Goal: Task Accomplishment & Management: Use online tool/utility

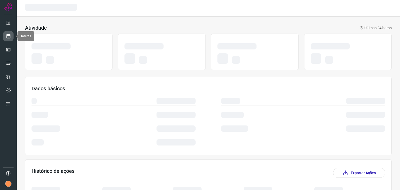
click at [9, 31] on link at bounding box center [8, 36] width 10 height 10
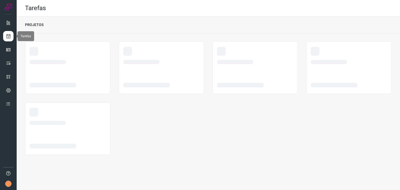
click at [4, 39] on link at bounding box center [8, 36] width 10 height 10
click at [7, 22] on icon at bounding box center [8, 22] width 5 height 5
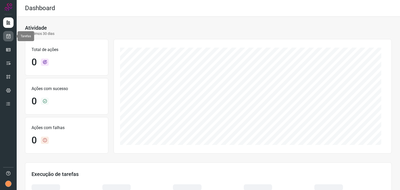
click at [10, 37] on icon at bounding box center [8, 36] width 5 height 5
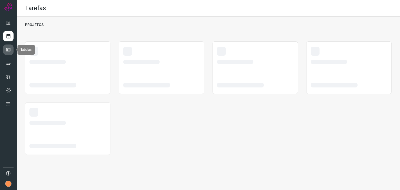
click at [8, 50] on icon at bounding box center [8, 49] width 5 height 5
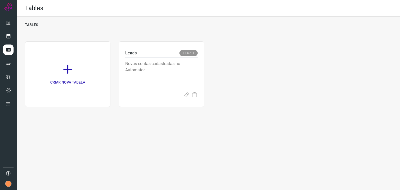
click at [3, 33] on div at bounding box center [8, 95] width 17 height 190
click at [7, 36] on icon at bounding box center [8, 36] width 5 height 5
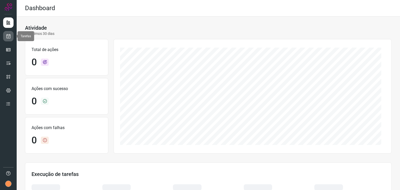
click at [5, 39] on link at bounding box center [8, 36] width 10 height 10
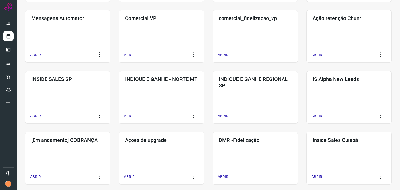
scroll to position [156, 0]
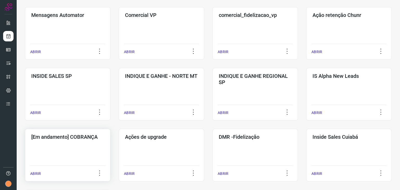
click at [83, 147] on div "[Em andamento] COBRANÇA ABRIR" at bounding box center [67, 155] width 85 height 53
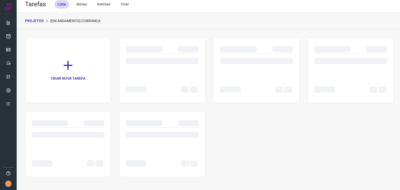
scroll to position [4, 0]
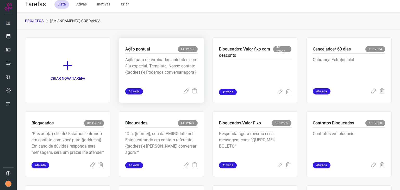
click at [145, 66] on p "Ação para determinadas unidades com fila especial. Template: Nosso contato {{ad…" at bounding box center [161, 70] width 72 height 26
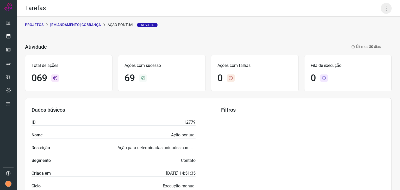
click at [382, 13] on icon at bounding box center [385, 8] width 11 height 11
click at [356, 31] on li "Executar" at bounding box center [363, 34] width 47 height 8
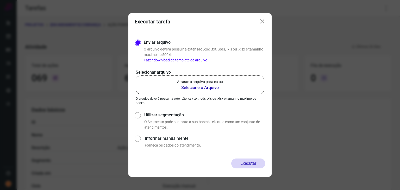
click at [216, 79] on p "Arraste o arquivo para cá ou" at bounding box center [200, 81] width 46 height 5
click at [0, 0] on input "Arraste o arquivo para cá ou Selecione o Arquivo" at bounding box center [0, 0] width 0 height 0
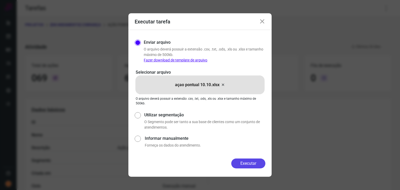
click at [251, 164] on button "Executar" at bounding box center [248, 163] width 34 height 10
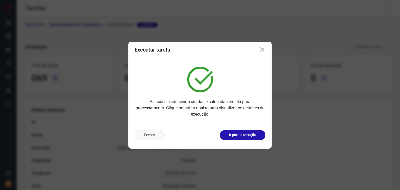
click at [140, 134] on button "Fechar" at bounding box center [150, 135] width 30 height 10
